Goal: Task Accomplishment & Management: Manage account settings

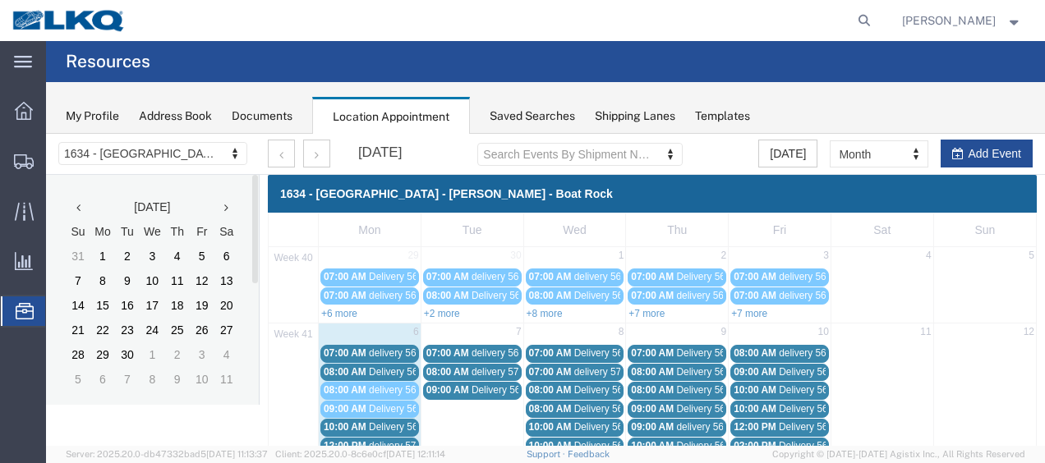
scroll to position [82, 0]
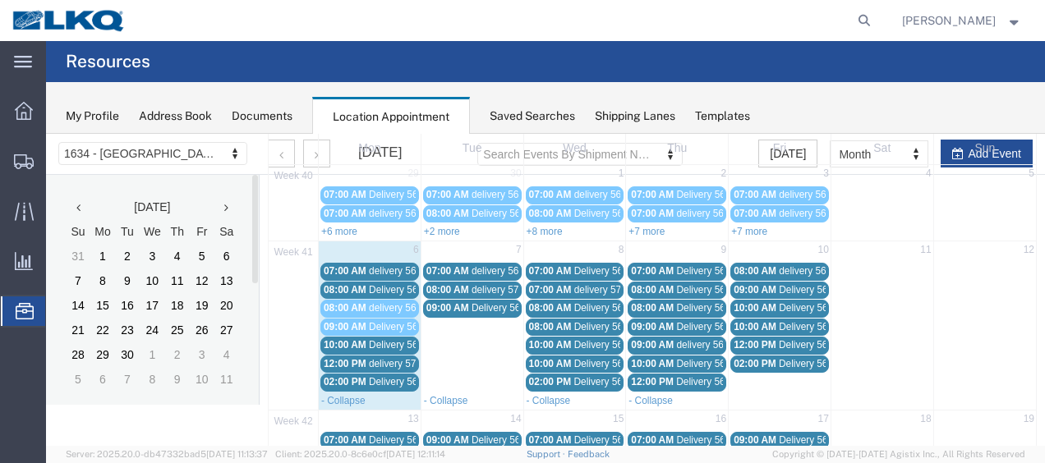
click at [404, 339] on span "Delivery 56640952" at bounding box center [409, 345] width 81 height 12
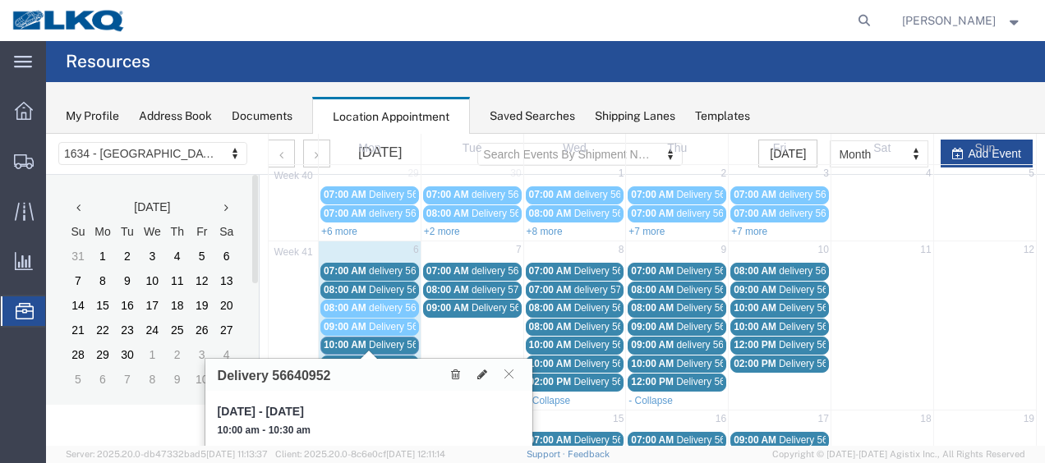
scroll to position [164, 0]
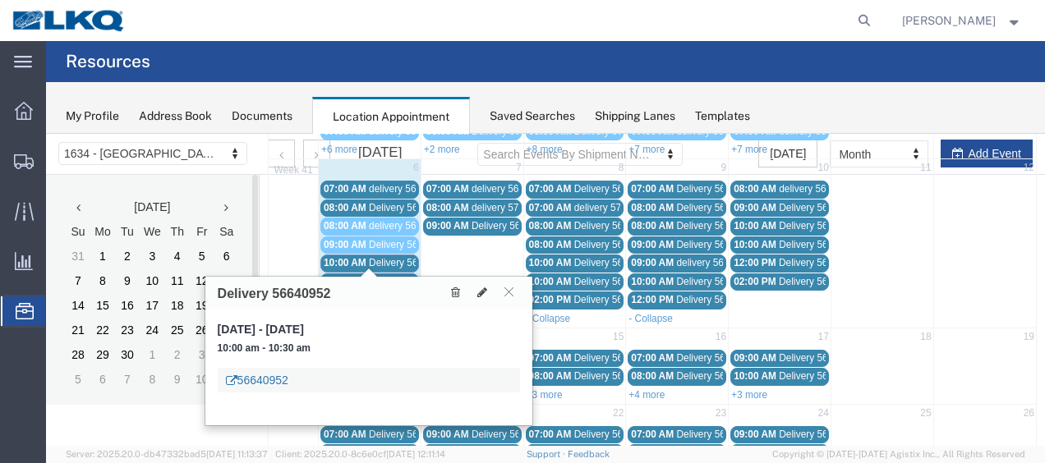
click at [260, 375] on link "56640952" at bounding box center [257, 380] width 62 height 16
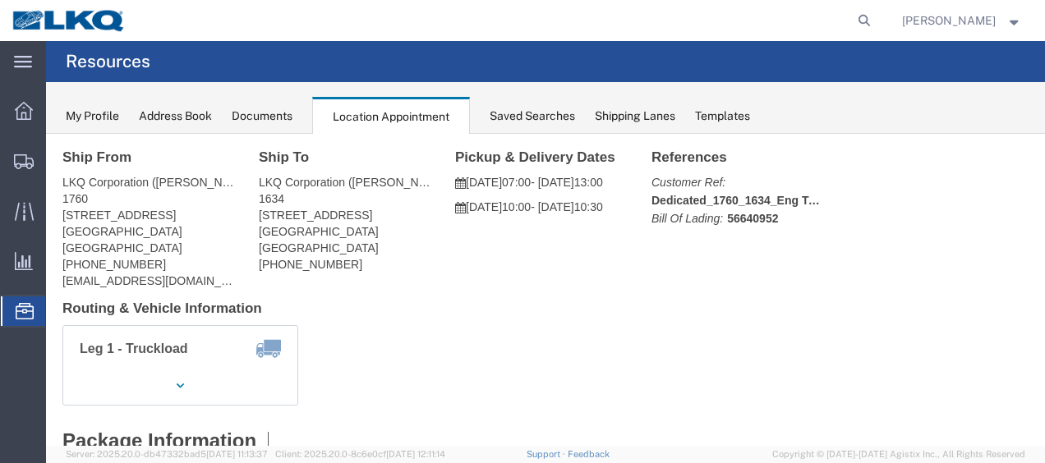
scroll to position [0, 0]
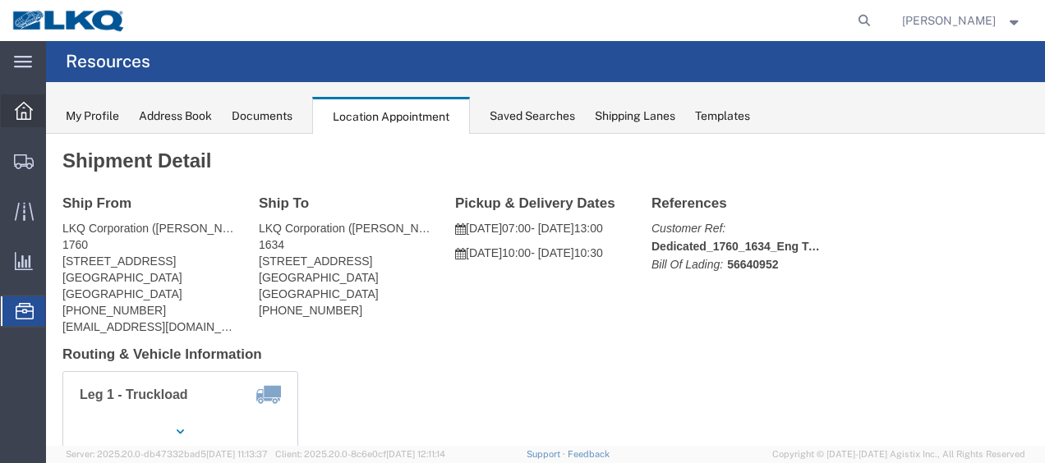
click at [25, 111] on icon at bounding box center [24, 111] width 18 height 18
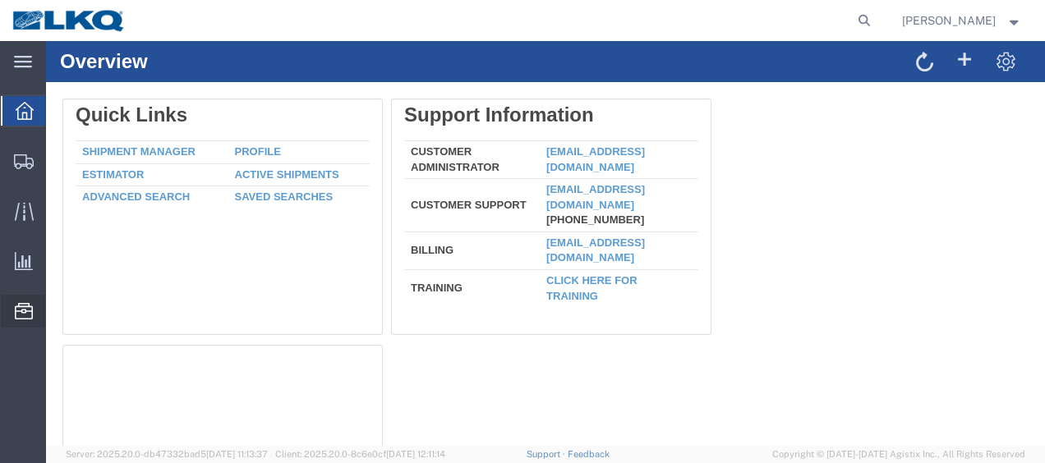
click at [0, 0] on span "Location Appointment" at bounding box center [0, 0] width 0 height 0
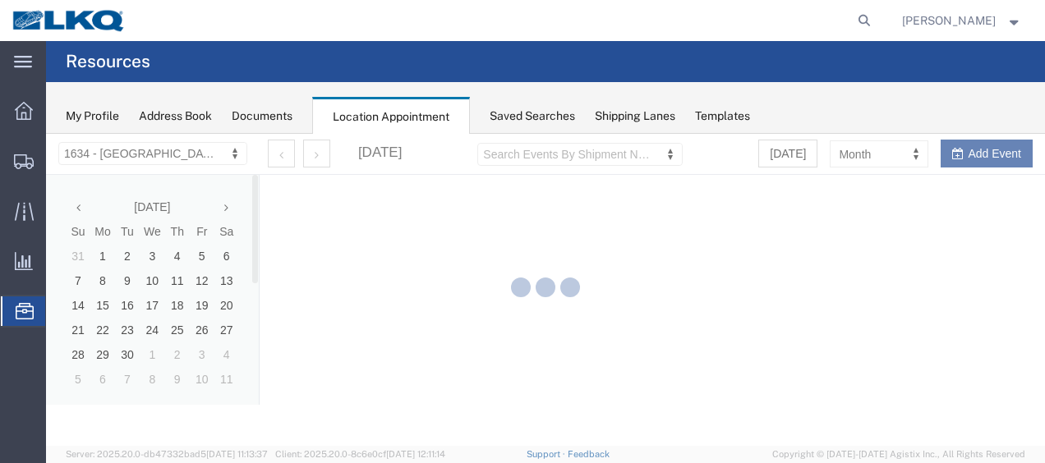
select select "28712"
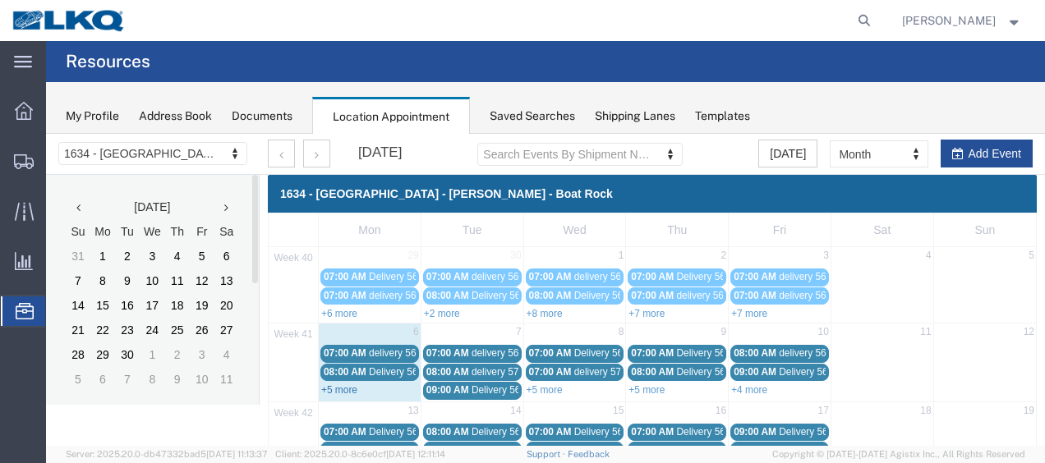
click at [327, 388] on link "+5 more" at bounding box center [339, 391] width 36 height 12
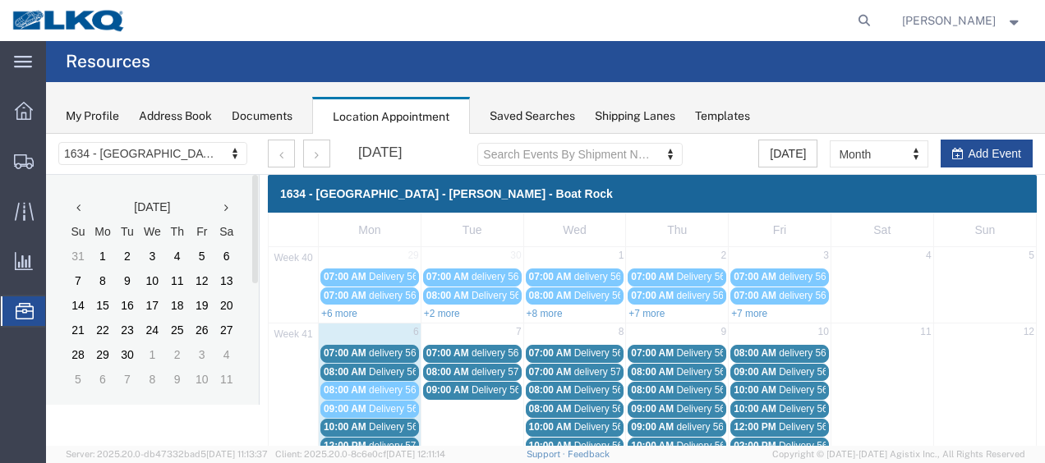
click at [383, 423] on span "Delivery 56640952" at bounding box center [409, 428] width 81 height 12
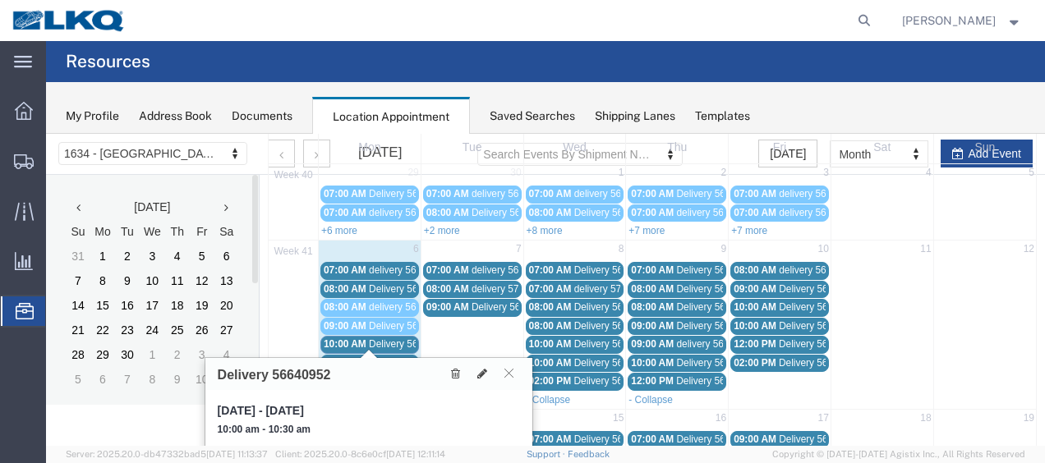
scroll to position [164, 0]
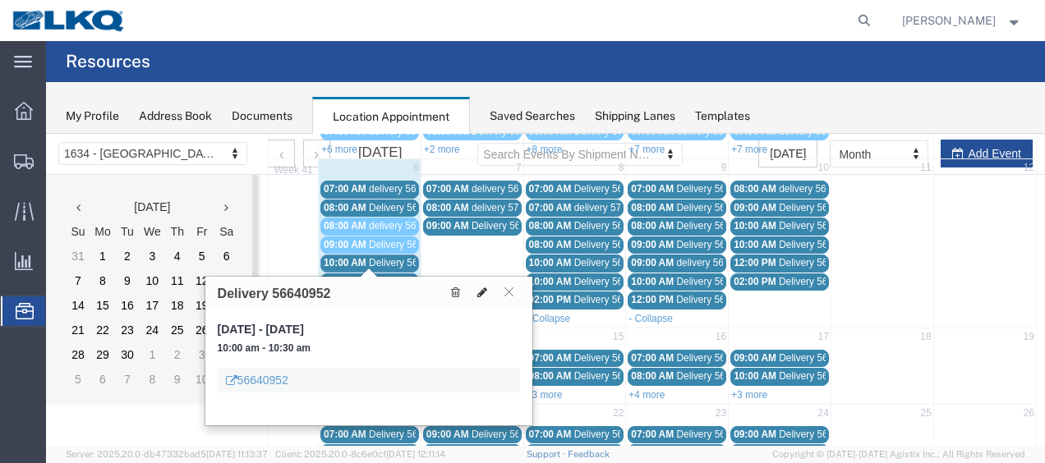
click at [483, 288] on icon at bounding box center [482, 293] width 10 height 12
select select "1"
select select
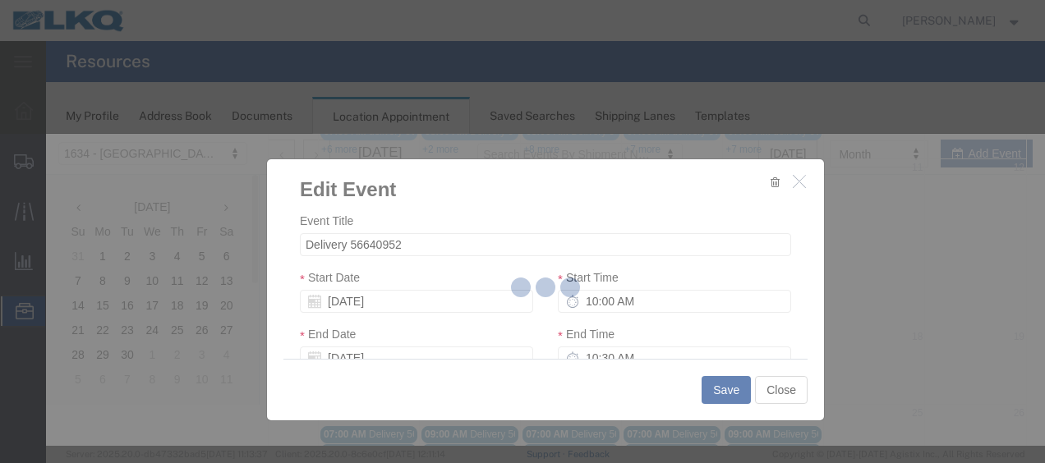
select select
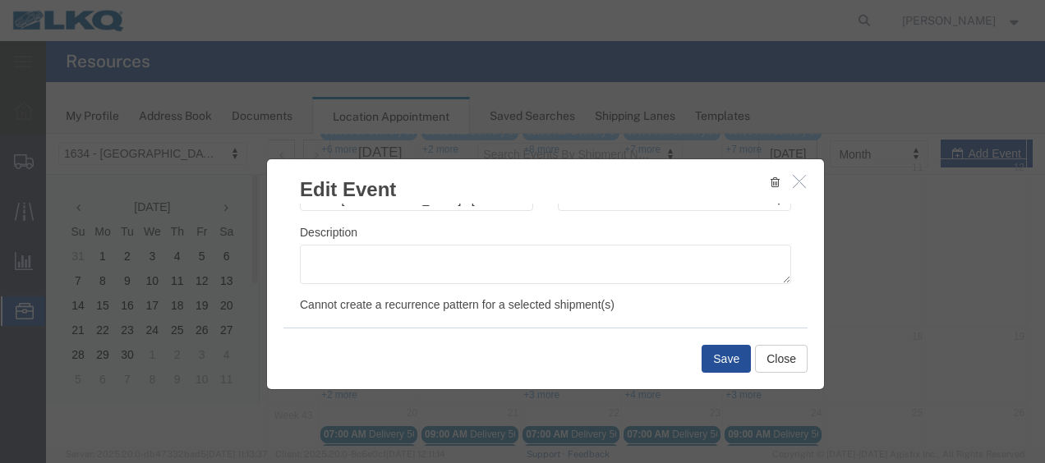
scroll to position [246, 0]
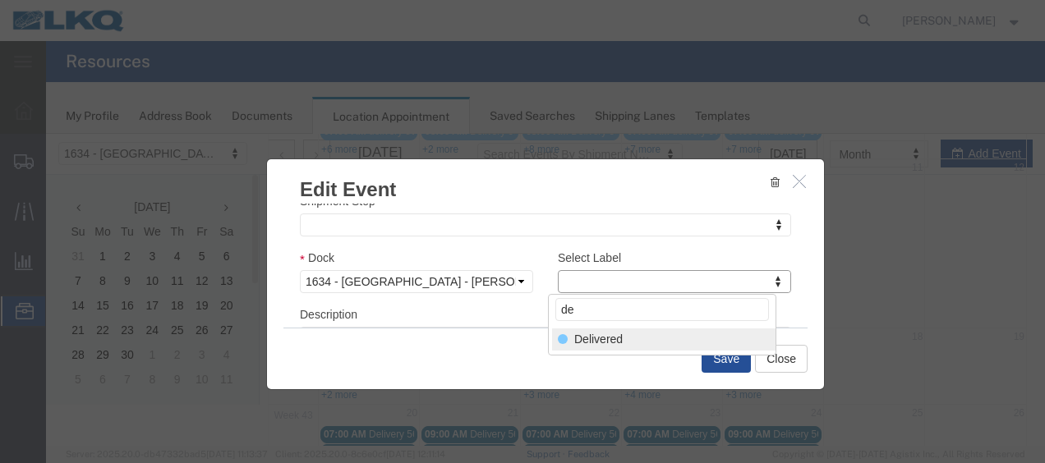
type input "de"
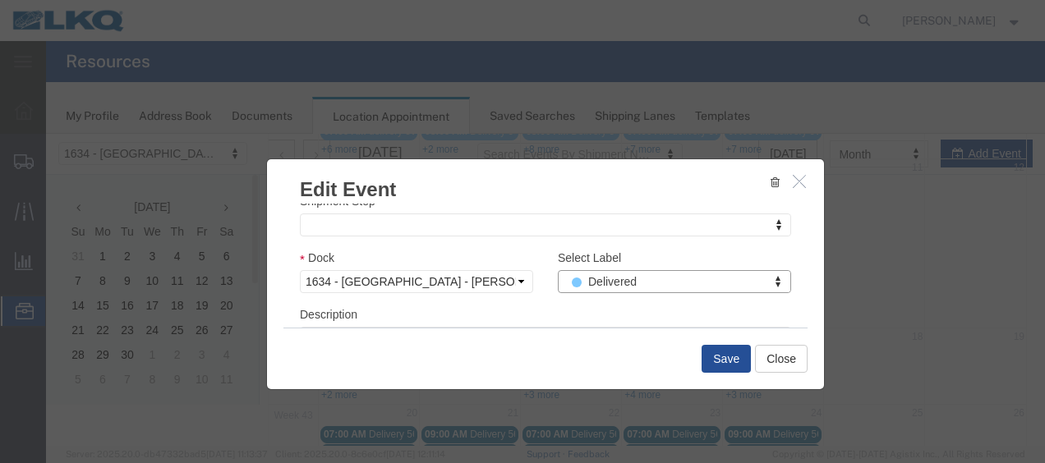
select select "40"
click at [718, 357] on button "Save" at bounding box center [726, 359] width 49 height 28
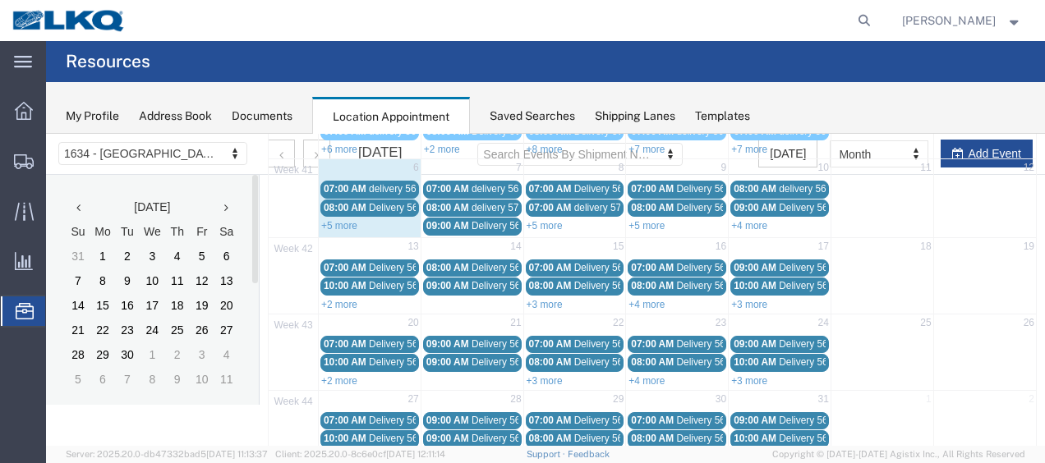
scroll to position [94, 0]
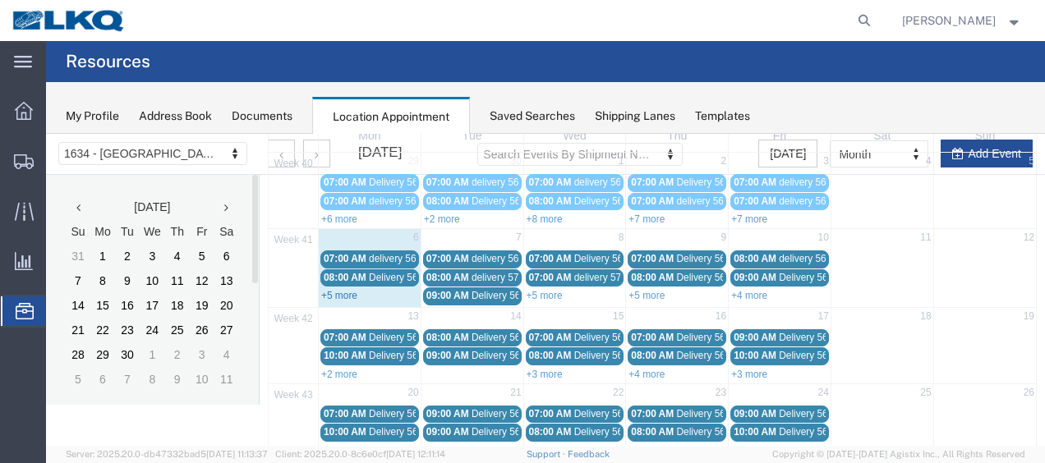
click at [330, 291] on link "+5 more" at bounding box center [339, 296] width 36 height 12
